Goal: Transaction & Acquisition: Obtain resource

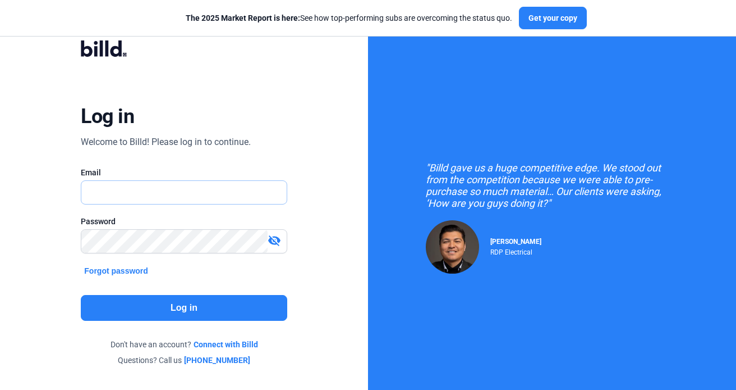
click at [143, 187] on input "text" at bounding box center [183, 192] width 205 height 23
type input "[EMAIL_ADDRESS][DOMAIN_NAME]"
click at [198, 313] on button "Log in" at bounding box center [184, 308] width 206 height 26
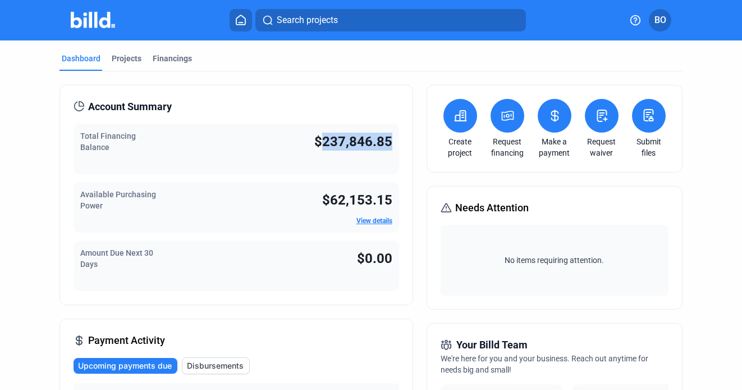
drag, startPoint x: 318, startPoint y: 143, endPoint x: 389, endPoint y: 143, distance: 70.7
click at [389, 143] on div "Total Financing Balance $237,846.85" at bounding box center [236, 148] width 325 height 51
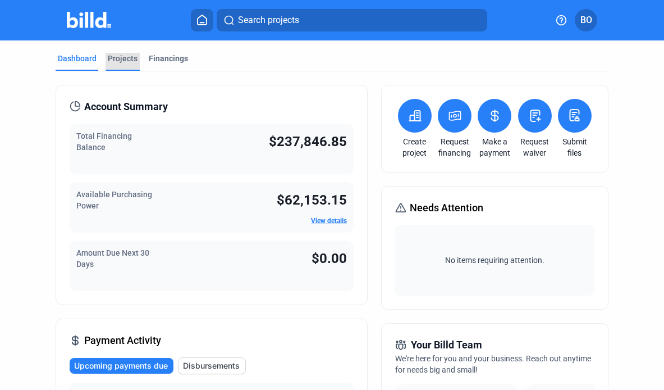
click at [127, 59] on div "Projects" at bounding box center [123, 58] width 30 height 11
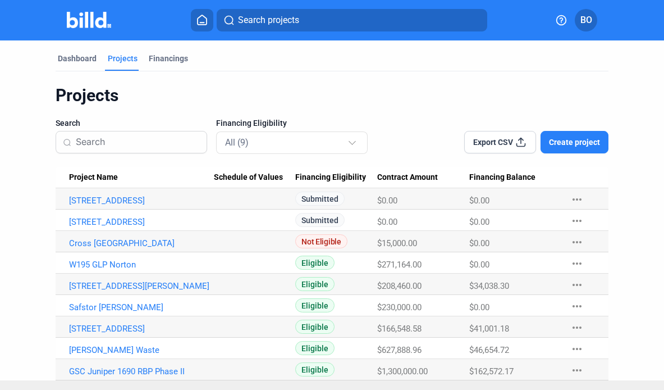
scroll to position [19, 0]
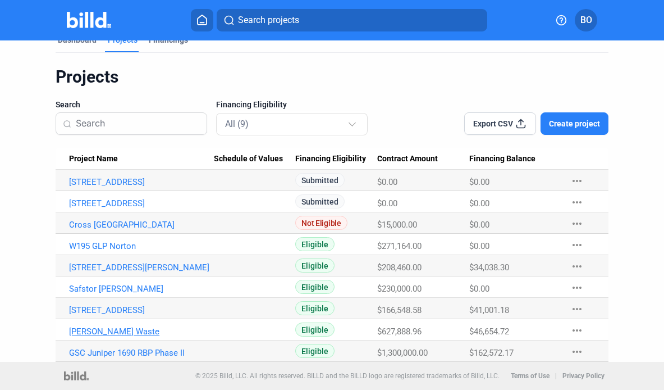
click at [105, 187] on link "[PERSON_NAME] Waste" at bounding box center [141, 182] width 145 height 10
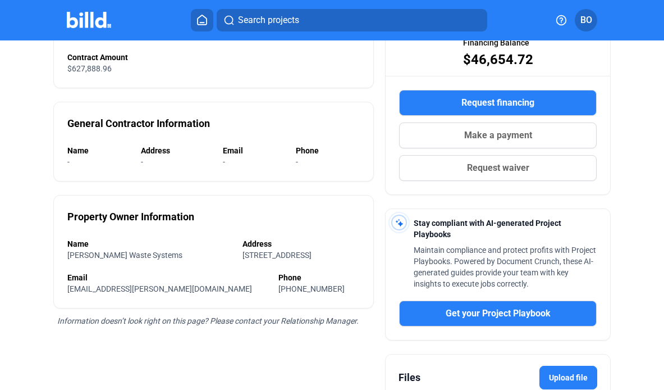
scroll to position [153, 0]
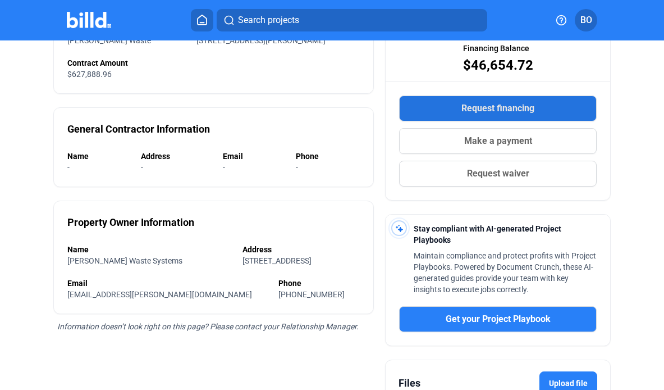
click at [505, 109] on span "Request financing" at bounding box center [497, 108] width 73 height 13
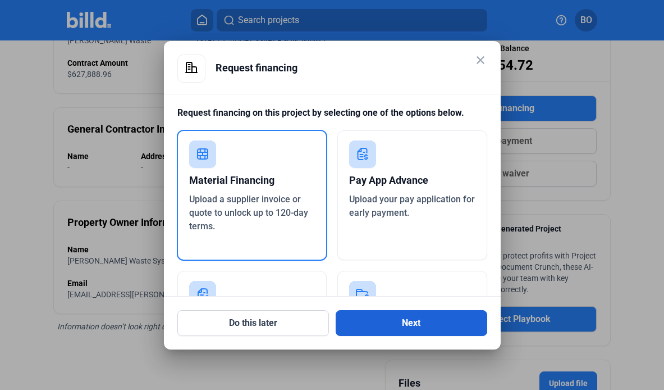
click at [406, 316] on button "Next" at bounding box center [412, 323] width 152 height 26
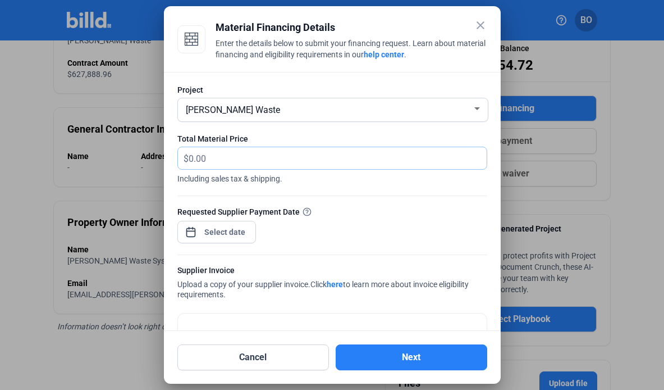
click at [257, 160] on input "text" at bounding box center [338, 158] width 298 height 22
click at [240, 163] on input "text" at bounding box center [338, 158] width 298 height 22
click at [212, 159] on input "text" at bounding box center [338, 158] width 298 height 22
type input "21,636.25"
click at [205, 227] on div "close Material Financing Details Enter the details below to submit your financi…" at bounding box center [332, 195] width 664 height 390
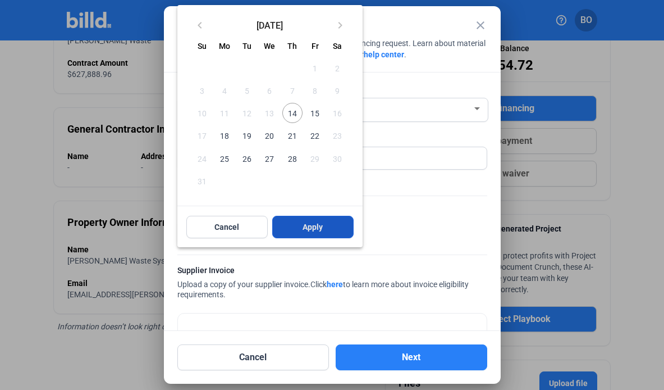
click at [308, 226] on span "Apply" at bounding box center [313, 226] width 20 height 11
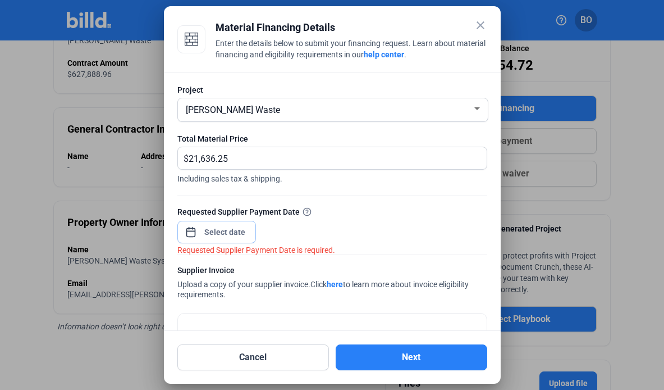
click at [234, 237] on input at bounding box center [225, 231] width 48 height 13
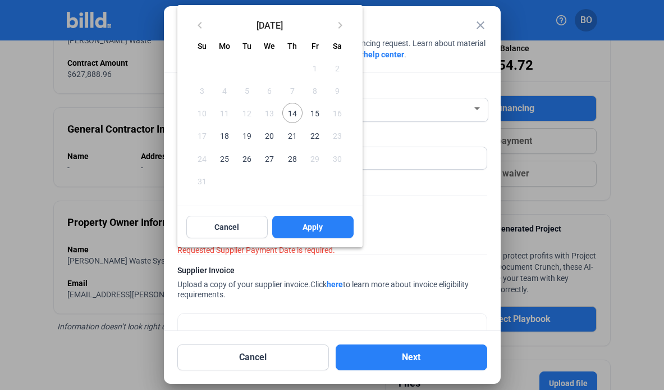
click at [291, 117] on span "14" at bounding box center [292, 113] width 20 height 20
click at [316, 234] on button "Apply" at bounding box center [312, 227] width 81 height 22
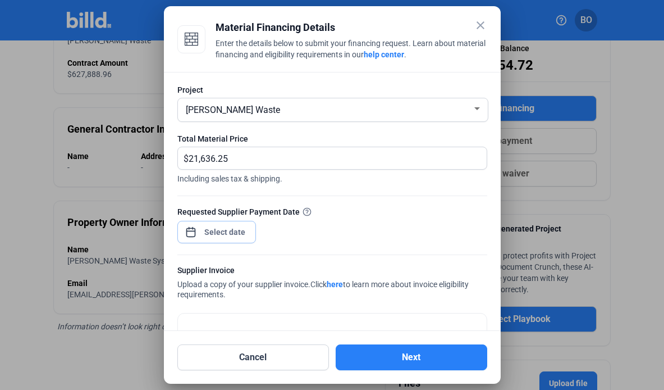
scroll to position [72, 0]
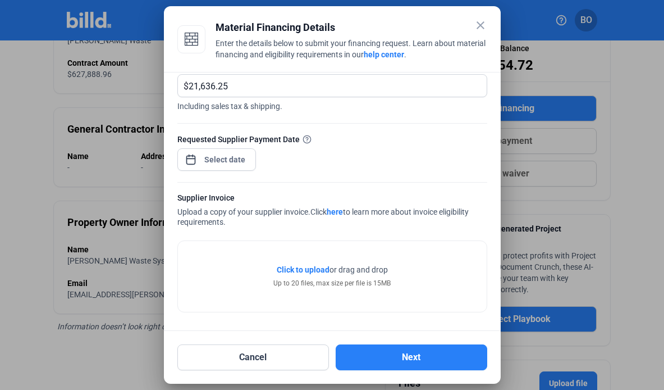
click at [308, 272] on span "Click to upload" at bounding box center [303, 269] width 53 height 9
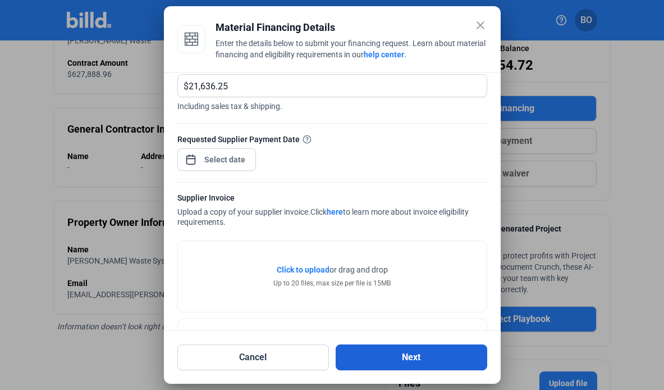
click at [397, 352] on button "Next" at bounding box center [412, 357] width 152 height 26
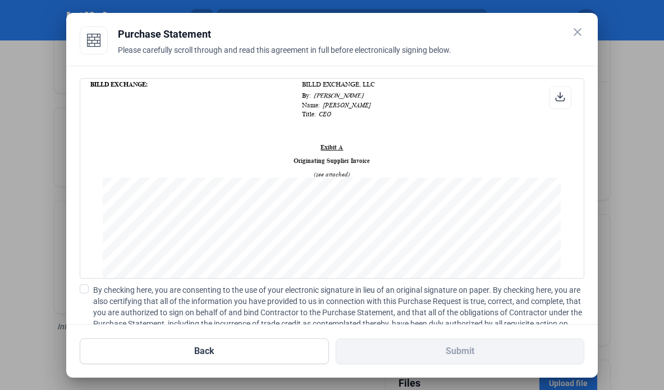
scroll to position [955, 0]
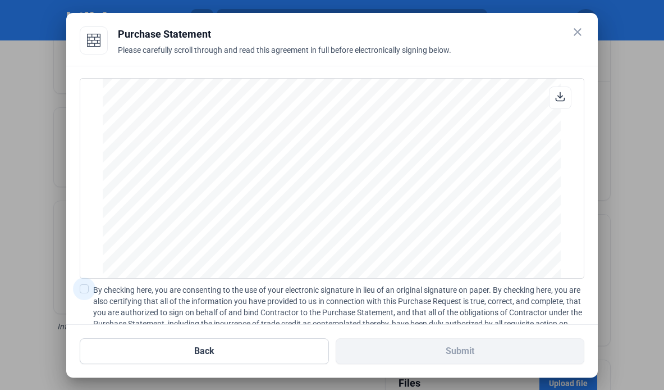
click at [86, 288] on span at bounding box center [84, 288] width 9 height 9
click at [0, 0] on input "By checking here, you are consenting to the use of your electronic signature in…" at bounding box center [0, 0] width 0 height 0
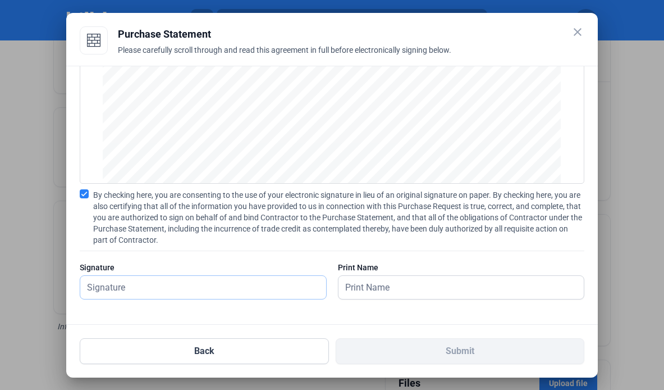
click at [239, 287] on input "text" at bounding box center [202, 287] width 245 height 23
type input "[PERSON_NAME]"
click at [353, 292] on input "text" at bounding box center [454, 287] width 233 height 23
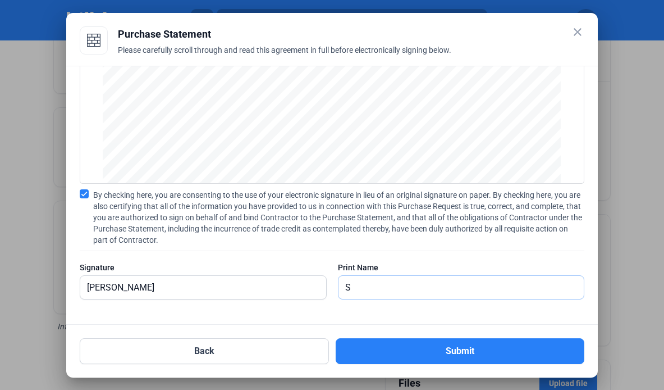
type input "[PERSON_NAME]"
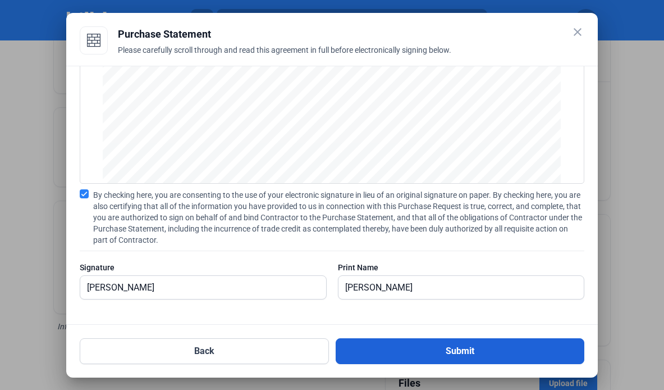
click at [421, 350] on button "Submit" at bounding box center [460, 351] width 249 height 26
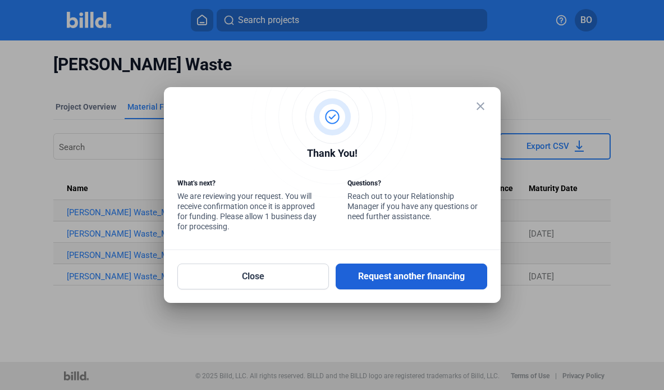
click at [397, 276] on button "Request another financing" at bounding box center [412, 276] width 152 height 26
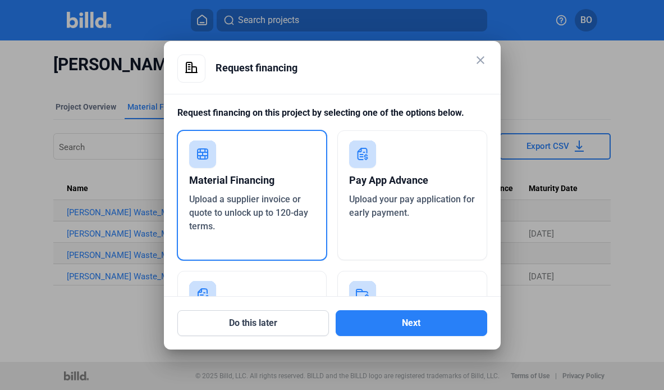
click at [479, 56] on mat-icon "close" at bounding box center [480, 59] width 13 height 13
